Goal: Browse casually: Explore the website without a specific task or goal

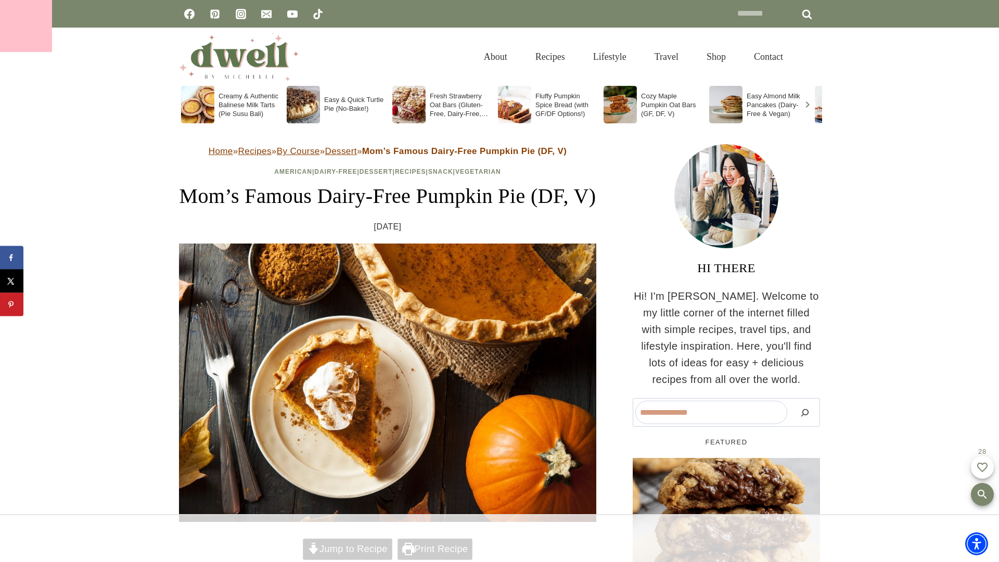
click at [26, 26] on div at bounding box center [26, 26] width 52 height 52
